Goal: Transaction & Acquisition: Book appointment/travel/reservation

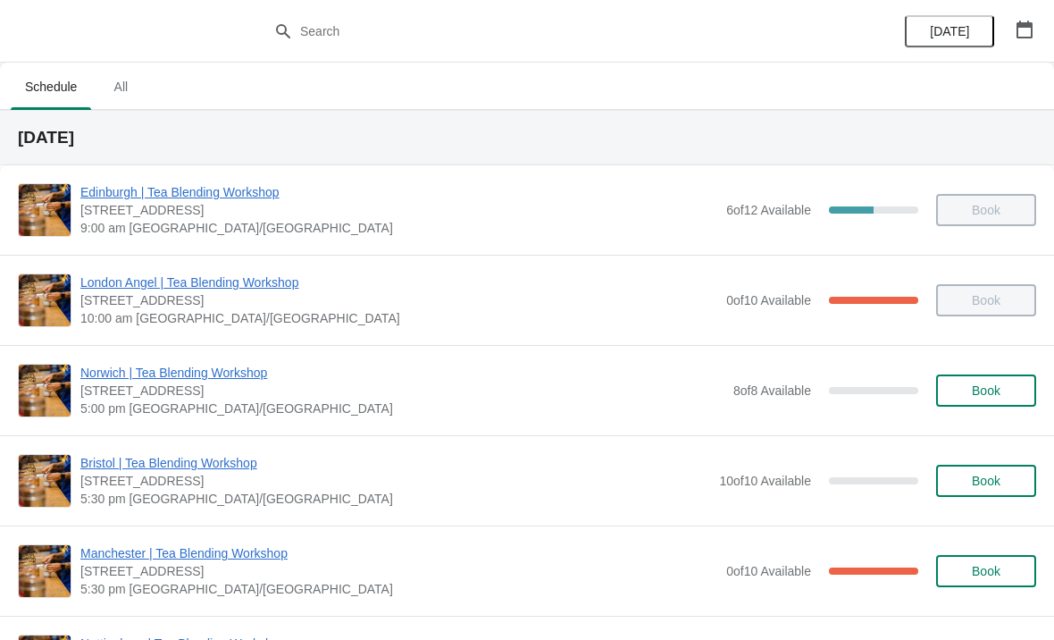
click at [1028, 34] on icon "button" at bounding box center [1025, 30] width 18 height 18
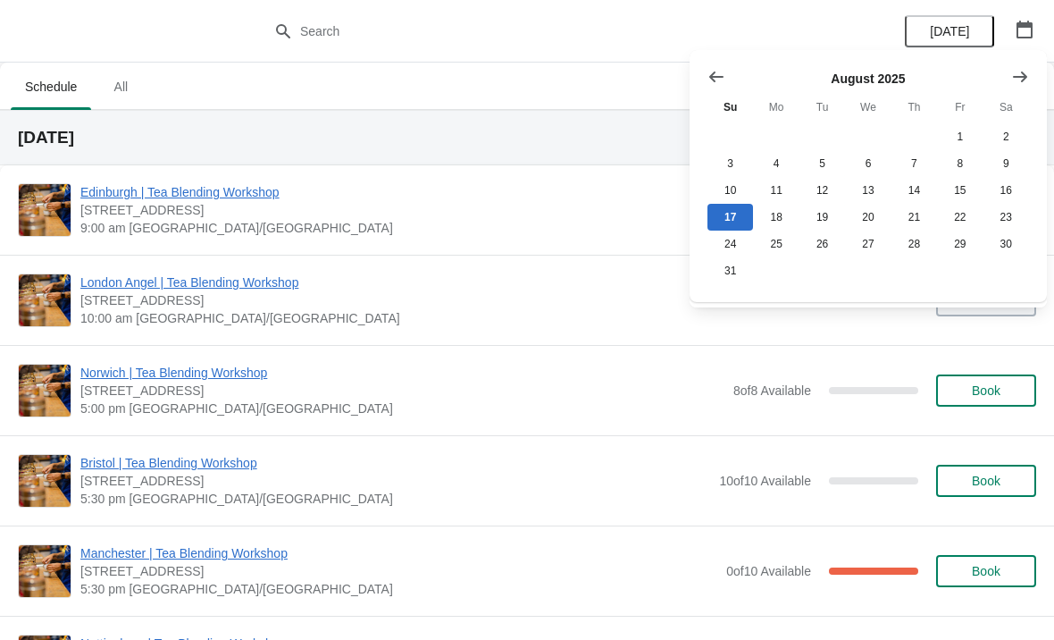
click at [1029, 75] on button "Show next month, September 2025" at bounding box center [1020, 77] width 32 height 32
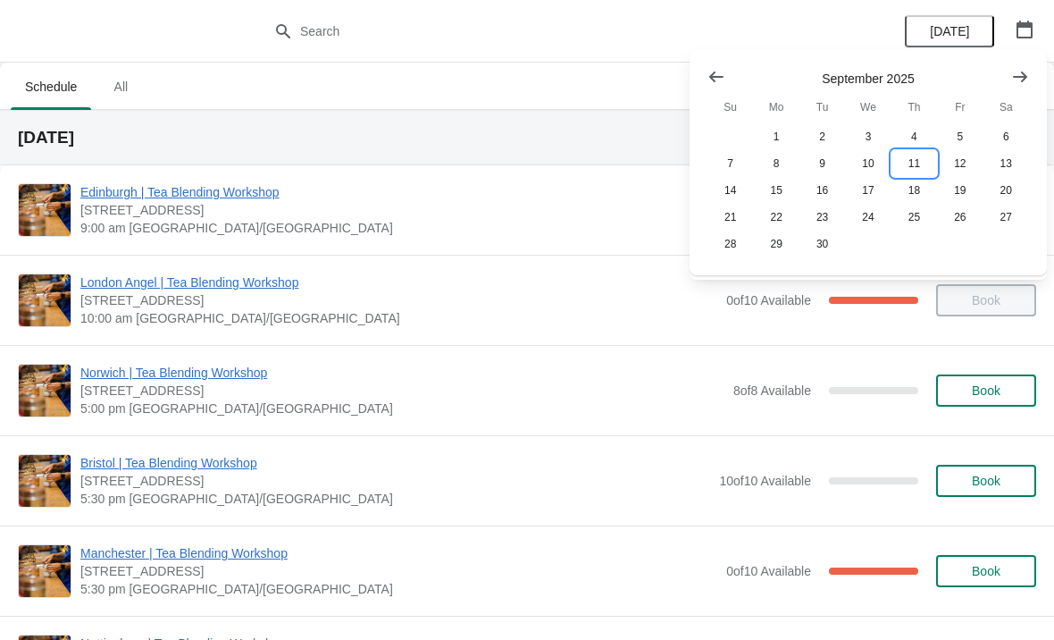
click at [924, 162] on button "11" at bounding box center [914, 163] width 46 height 27
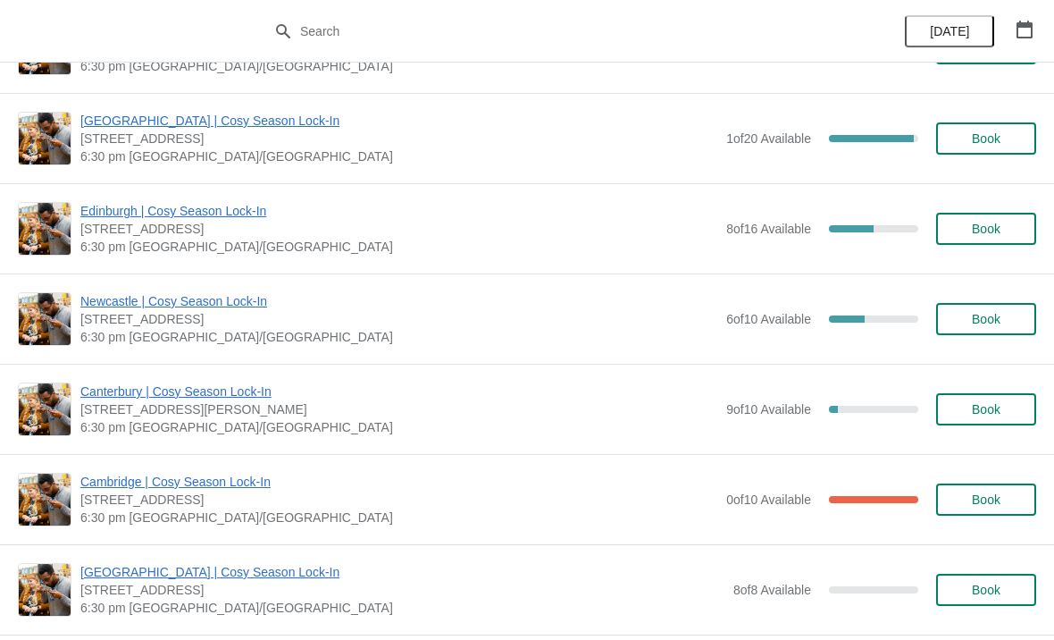
scroll to position [1335, 0]
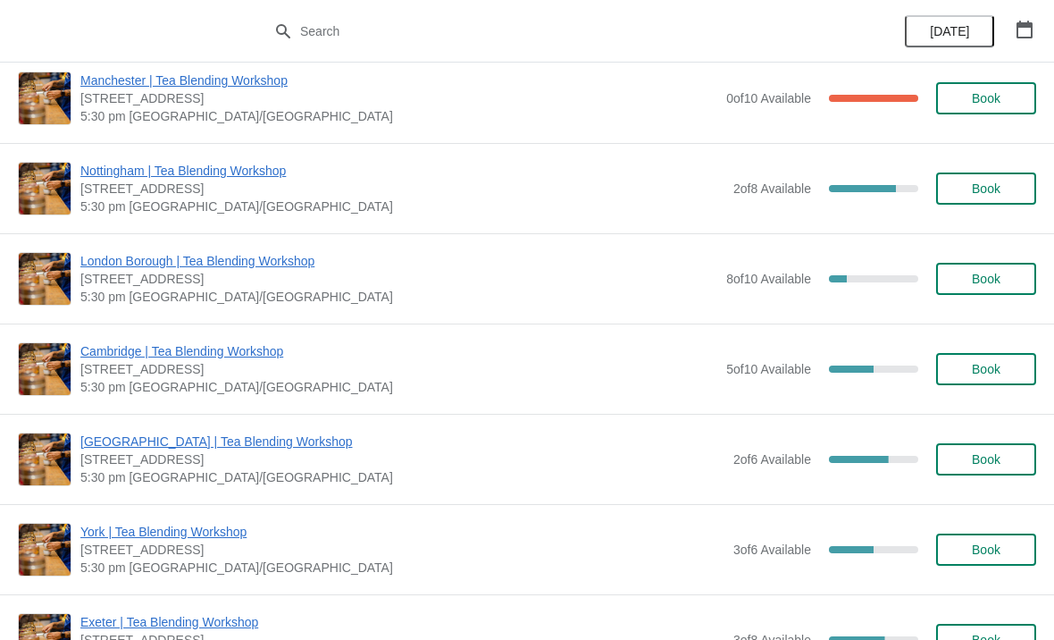
scroll to position [478, 0]
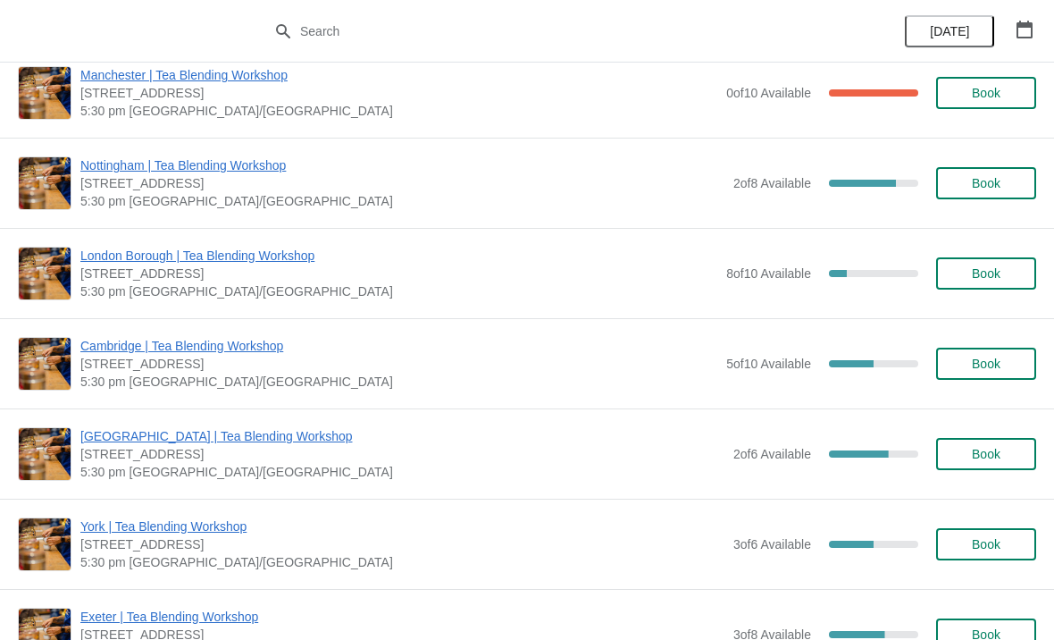
click at [1027, 29] on icon "button" at bounding box center [1025, 30] width 18 height 18
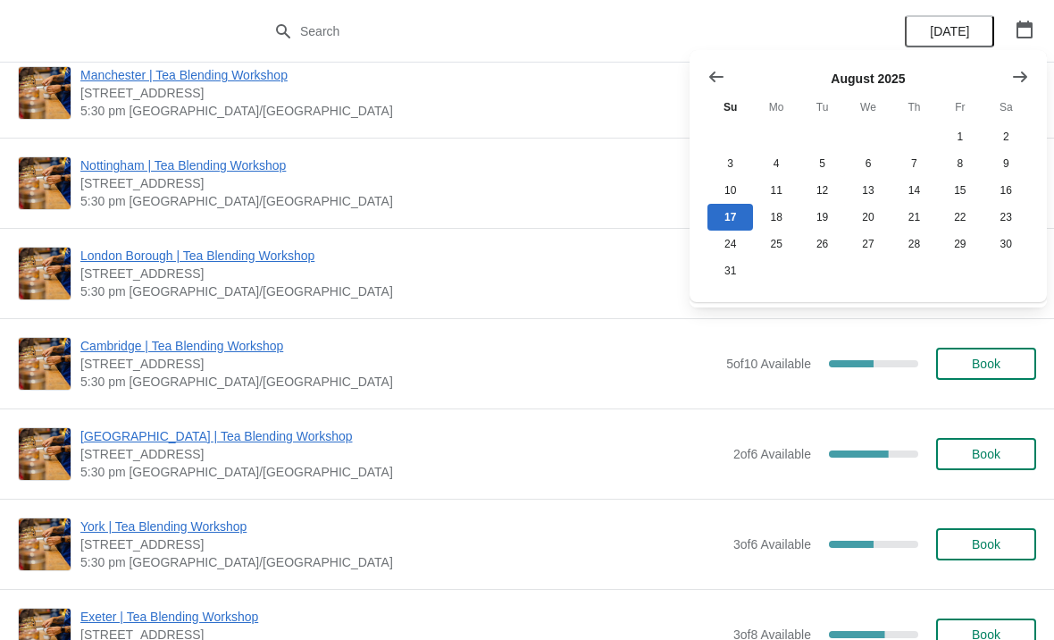
click at [1024, 79] on icon "Show next month, September 2025" at bounding box center [1020, 76] width 14 height 11
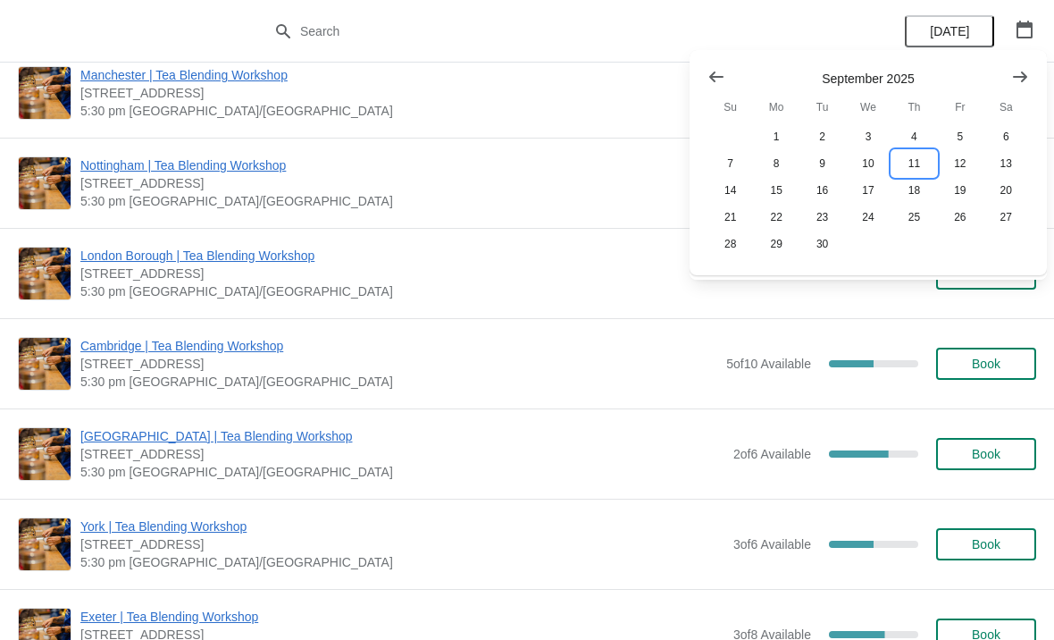
click at [922, 164] on button "11" at bounding box center [914, 163] width 46 height 27
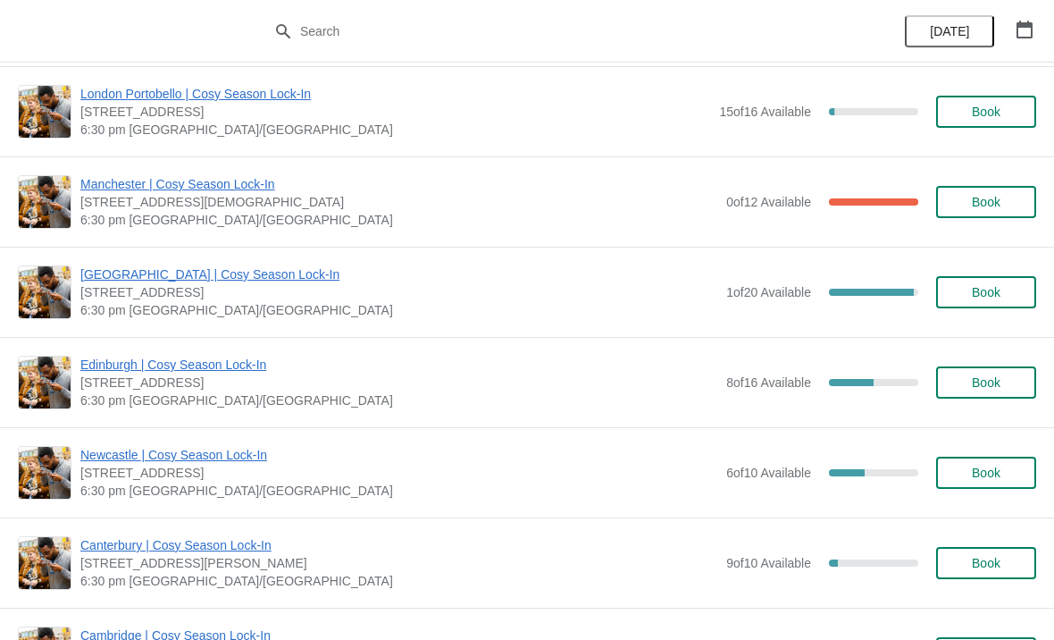
scroll to position [1183, 0]
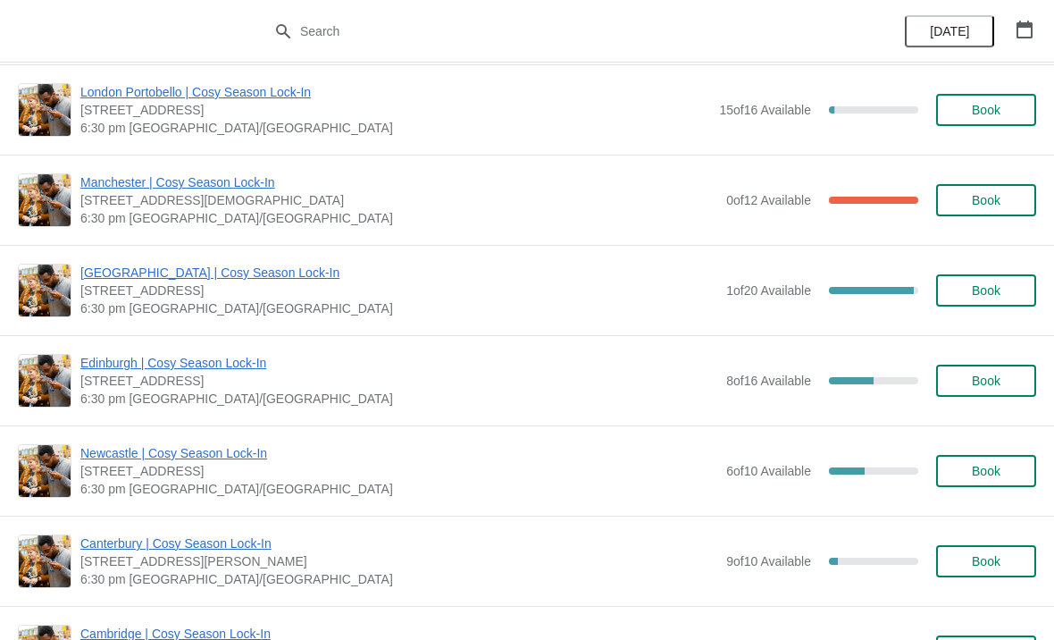
click at [1003, 482] on button "Book" at bounding box center [986, 471] width 100 height 32
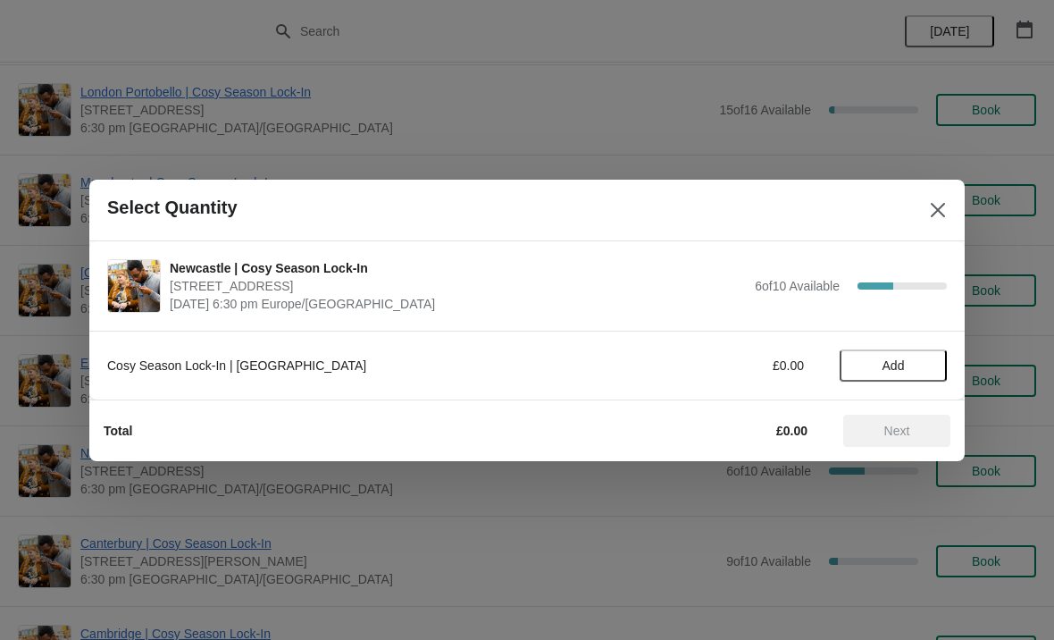
click at [920, 360] on span "Add" at bounding box center [893, 365] width 75 height 14
click at [916, 428] on span "Next" at bounding box center [896, 430] width 79 height 14
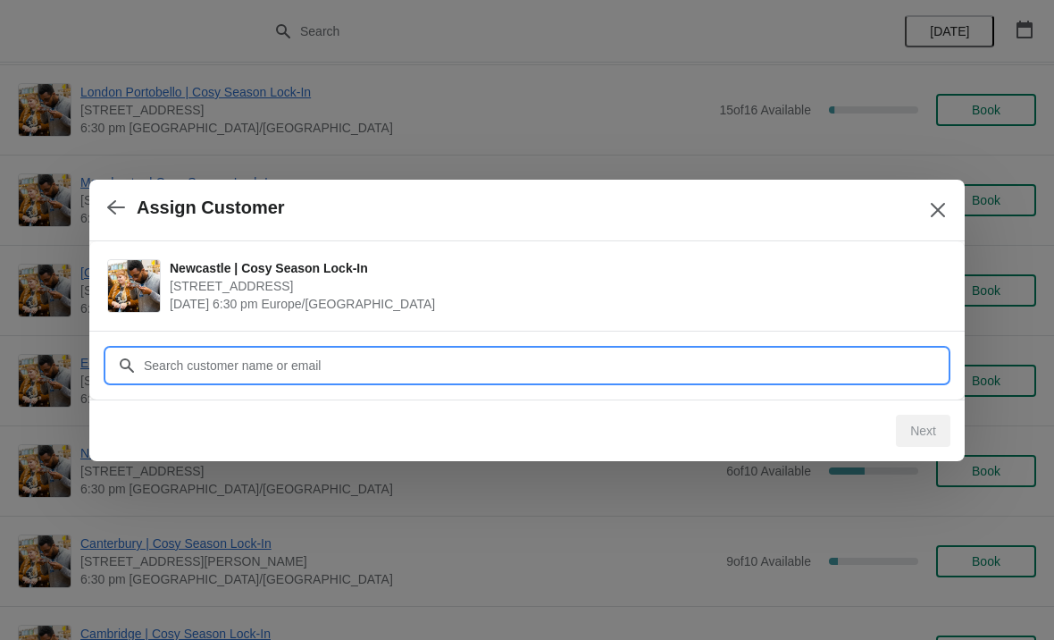
click at [787, 370] on input "Customer" at bounding box center [545, 365] width 804 height 32
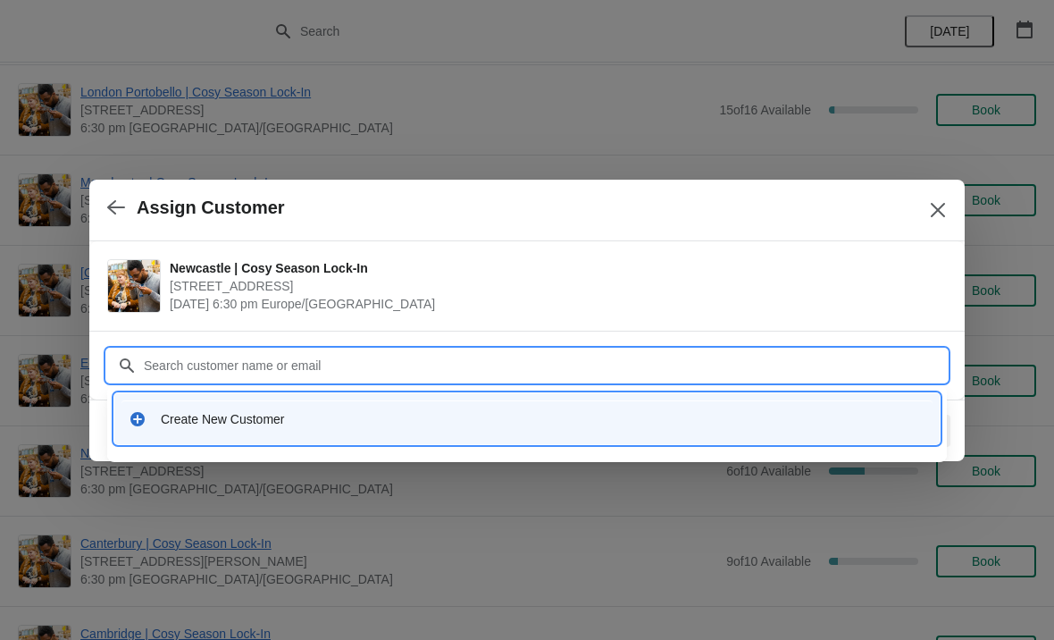
click at [272, 414] on div "Create New Customer" at bounding box center [543, 419] width 765 height 18
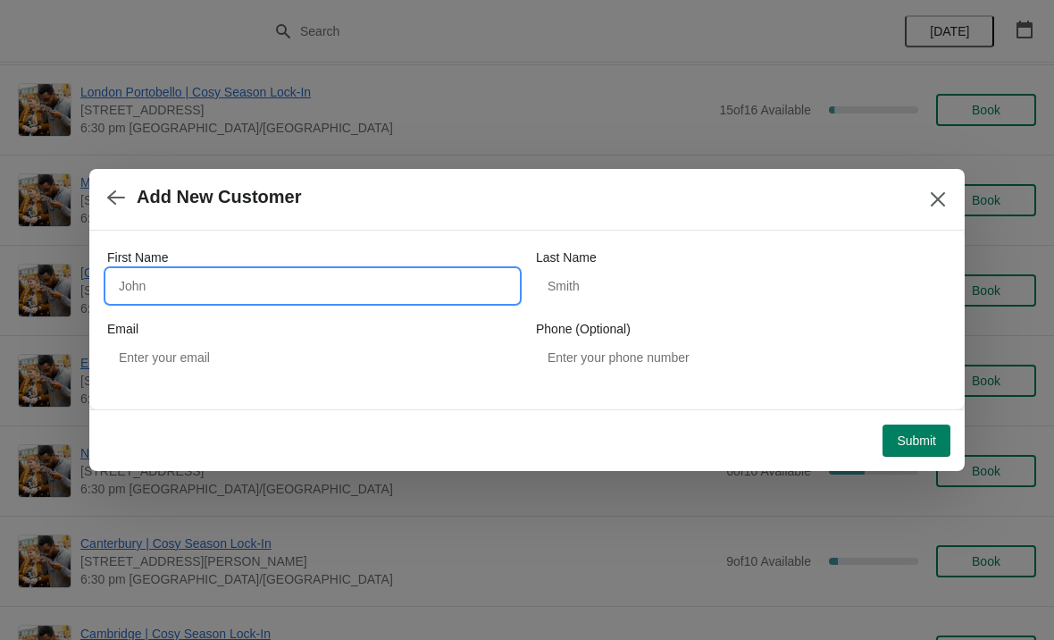
click at [321, 290] on input "First Name" at bounding box center [312, 286] width 411 height 32
type input "Sharlize"
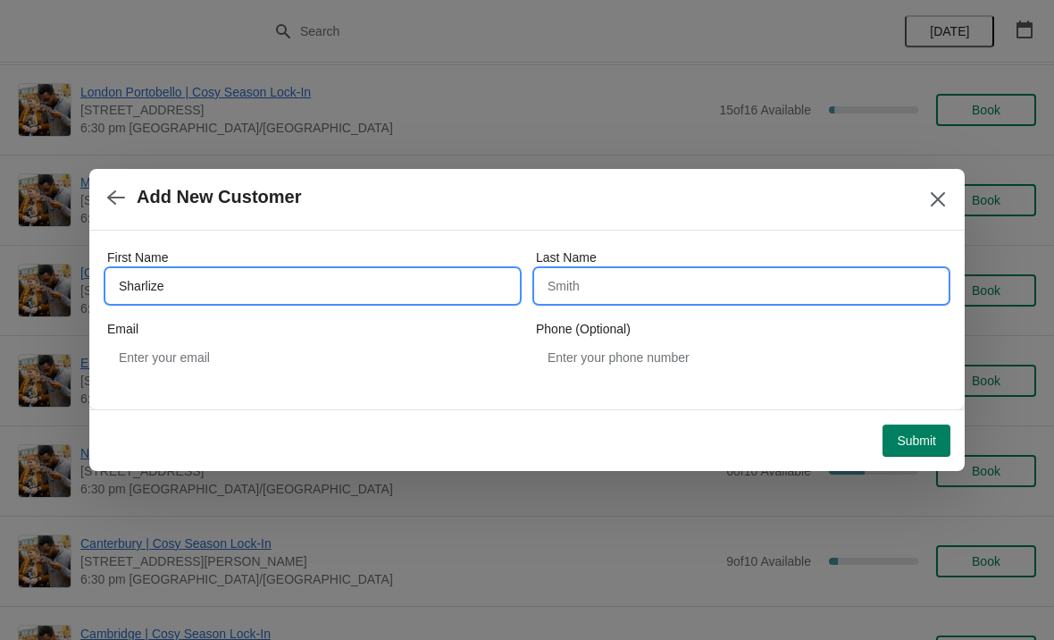
click at [670, 289] on input "Last Name" at bounding box center [741, 286] width 411 height 32
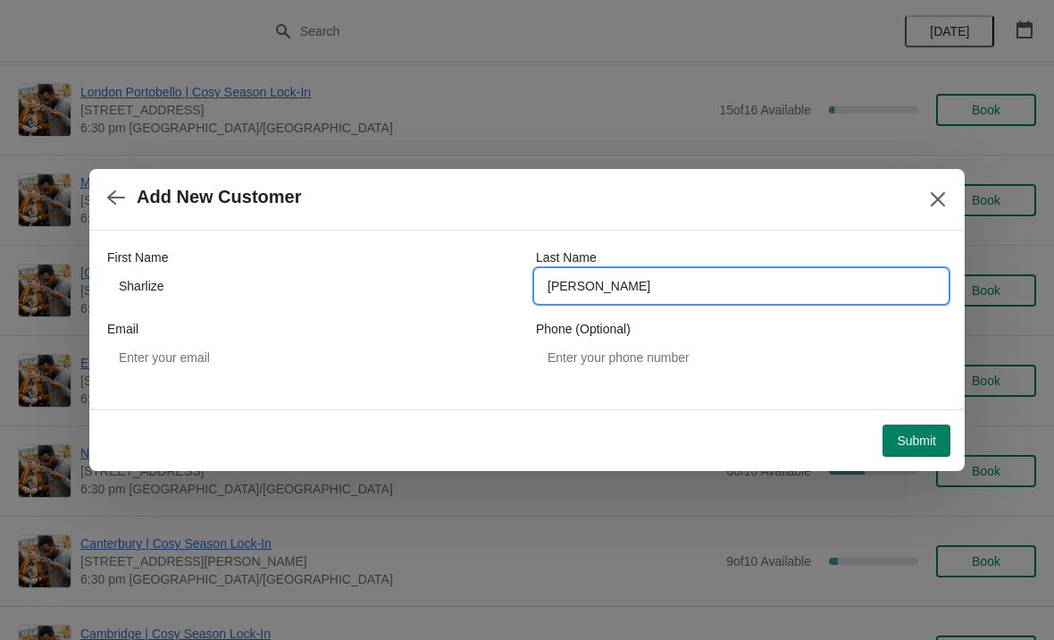
type input "[PERSON_NAME]"
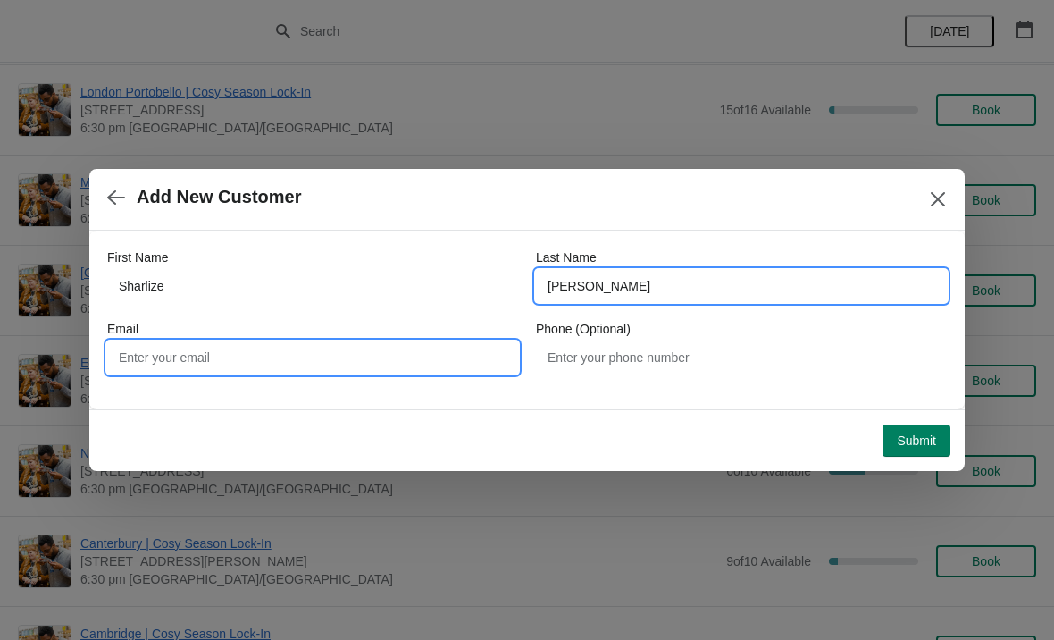
click at [389, 344] on input "Email" at bounding box center [312, 357] width 411 height 32
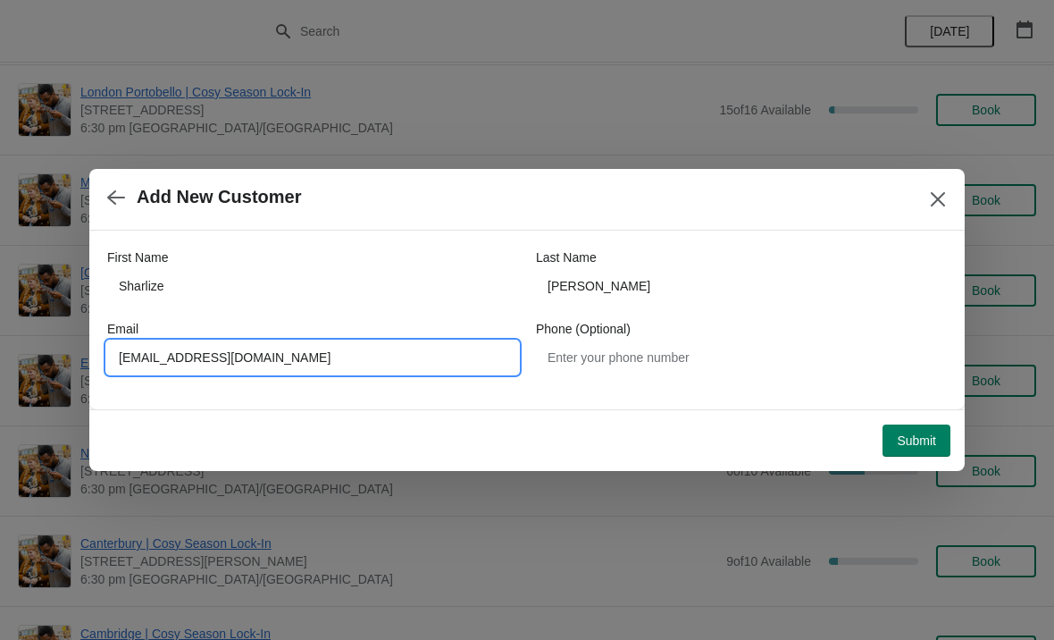
type input "[EMAIL_ADDRESS][DOMAIN_NAME]"
click at [849, 406] on div "First Name [PERSON_NAME] Last Name [PERSON_NAME] Email [EMAIL_ADDRESS][DOMAIN_N…" at bounding box center [526, 319] width 875 height 179
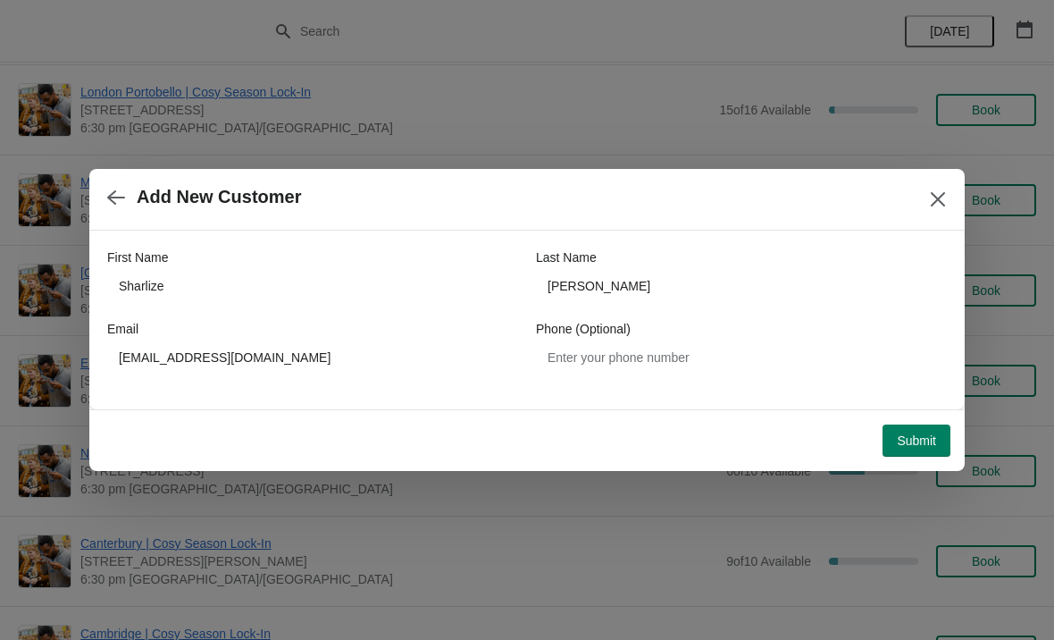
click at [917, 441] on span "Submit" at bounding box center [916, 440] width 39 height 14
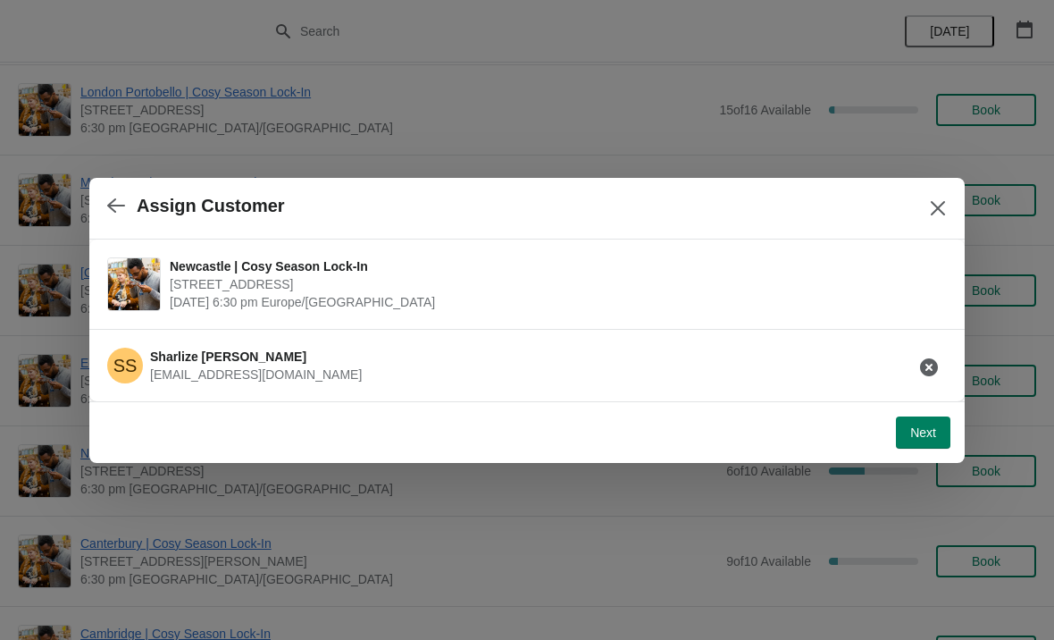
click at [929, 419] on button "Next" at bounding box center [923, 432] width 54 height 32
select select "No"
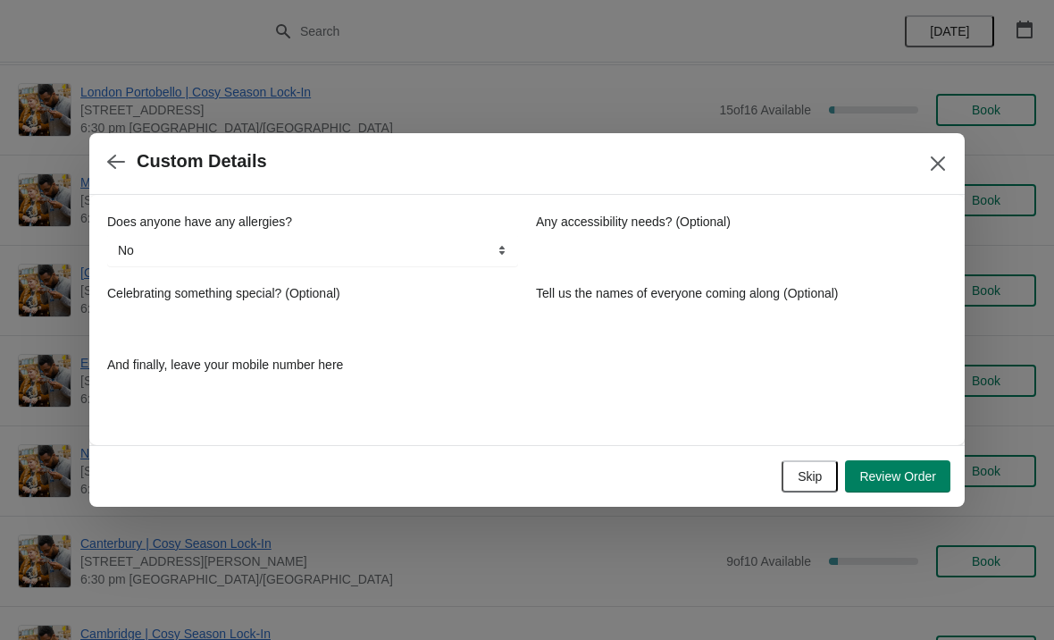
click at [925, 476] on span "Review Order" at bounding box center [897, 476] width 77 height 14
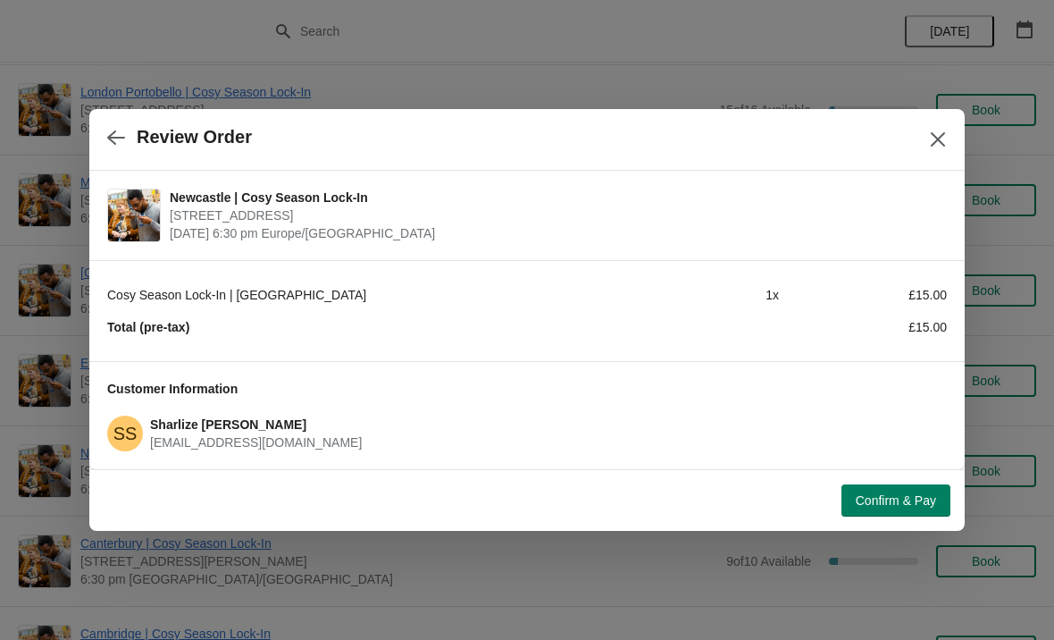
click at [916, 508] on button "Confirm & Pay" at bounding box center [895, 500] width 109 height 32
